Goal: Task Accomplishment & Management: Manage account settings

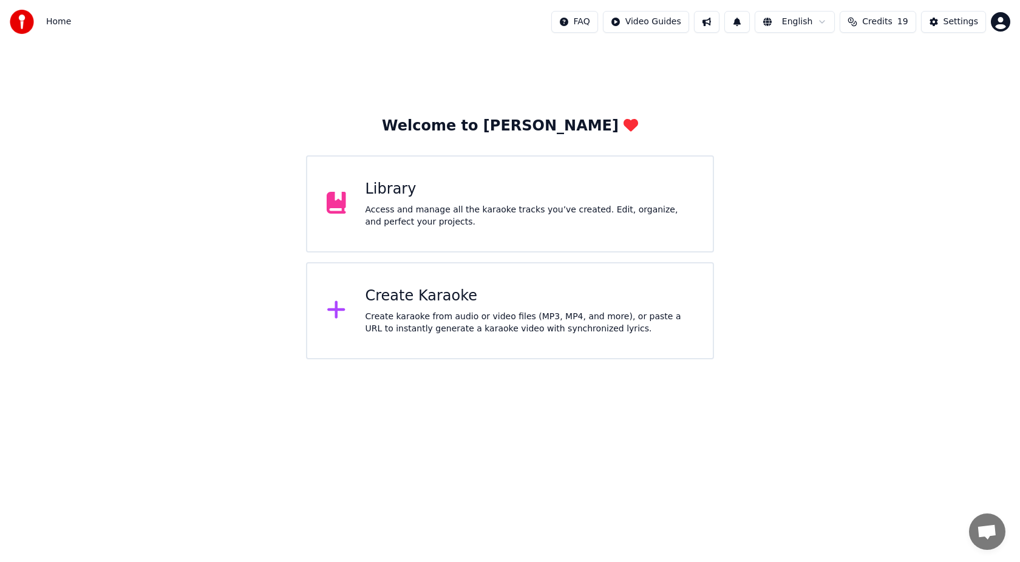
click at [883, 27] on span "Credits" at bounding box center [877, 22] width 30 height 12
click at [892, 111] on button "Refresh" at bounding box center [880, 112] width 63 height 22
click at [961, 20] on div "Settings" at bounding box center [960, 22] width 35 height 12
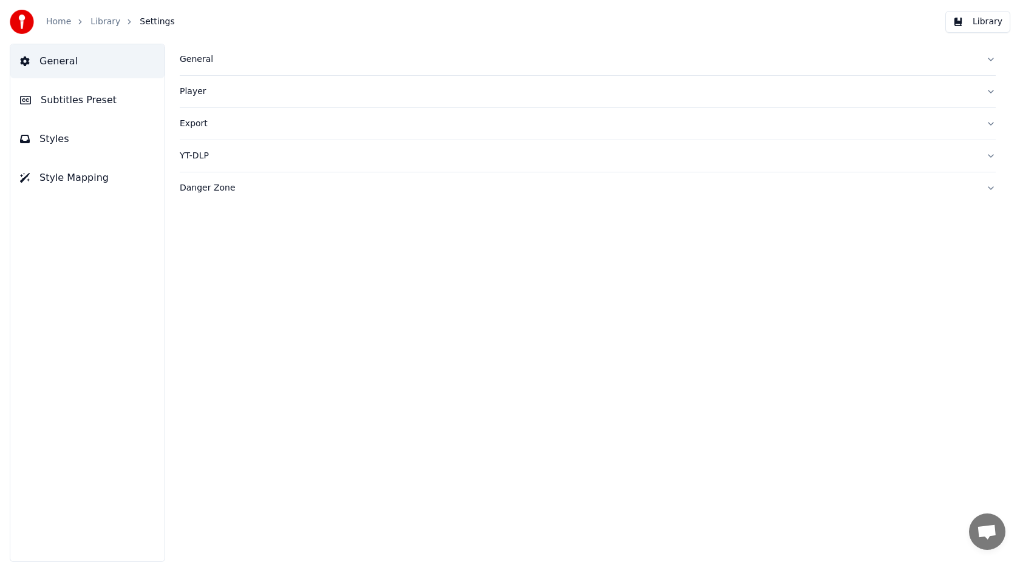
click at [82, 67] on button "General" at bounding box center [87, 61] width 154 height 34
click at [51, 24] on link "Home" at bounding box center [58, 22] width 25 height 12
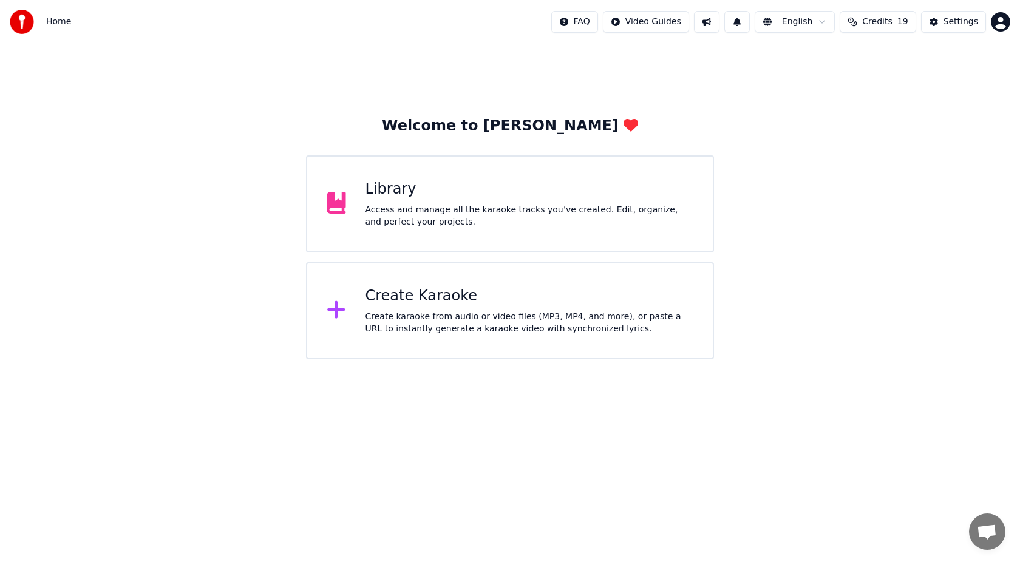
click at [999, 25] on html "Home FAQ Video Guides English Credits 19 Settings Welcome to Youka Library Acce…" at bounding box center [510, 179] width 1020 height 359
click at [977, 69] on div "Billing" at bounding box center [947, 78] width 140 height 19
